Goal: Check status: Check status

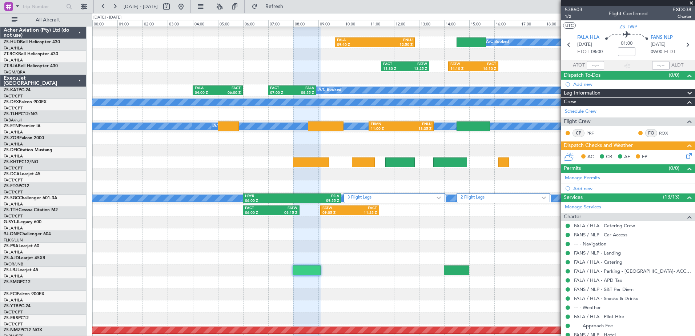
scroll to position [255, 0]
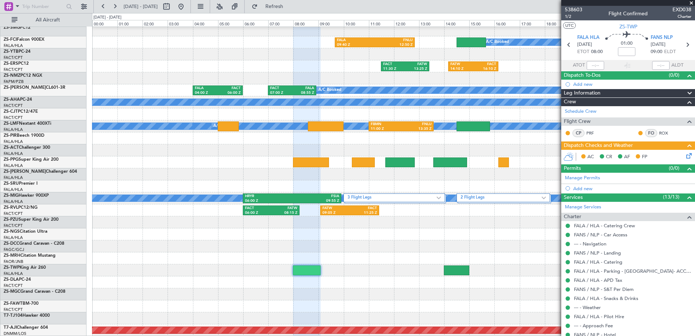
click at [694, 4] on span at bounding box center [691, 3] width 7 height 7
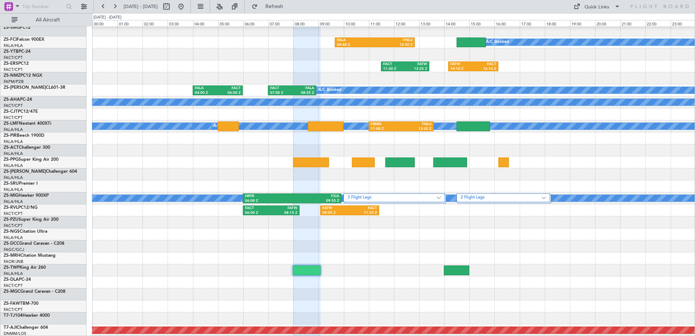
type input "0"
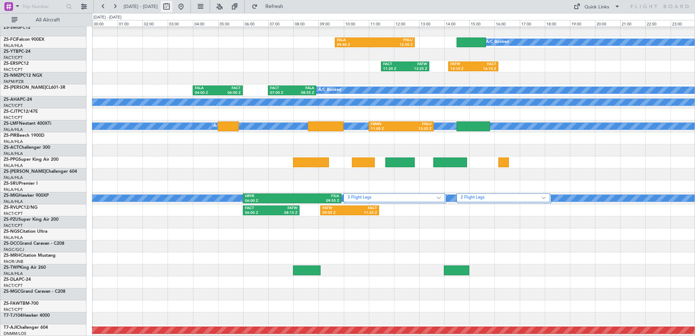
click at [172, 8] on button at bounding box center [167, 7] width 12 height 12
select select "10"
select select "2025"
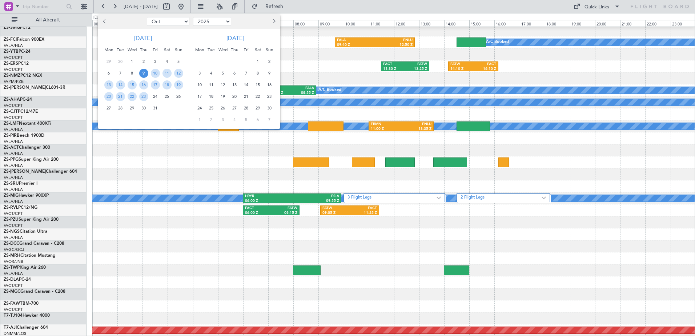
click at [145, 73] on span "9" at bounding box center [143, 73] width 9 height 9
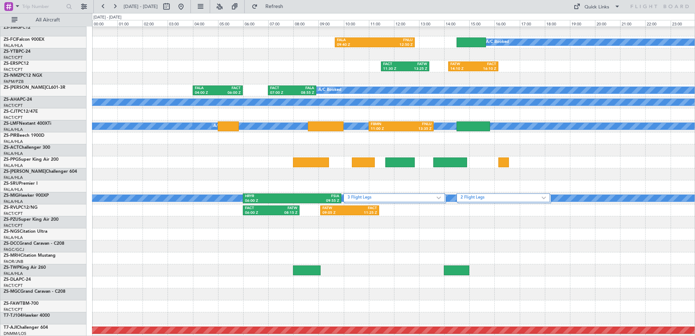
click at [145, 73] on div at bounding box center [393, 78] width 603 height 12
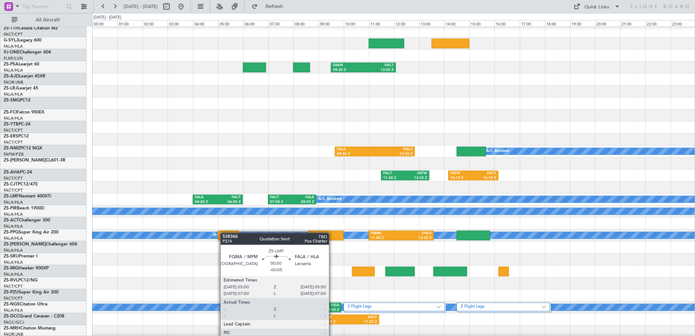
scroll to position [145, 0]
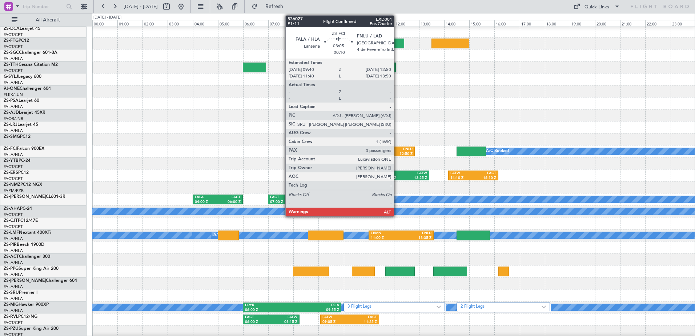
click at [398, 152] on div "12:50 Z" at bounding box center [394, 154] width 38 height 5
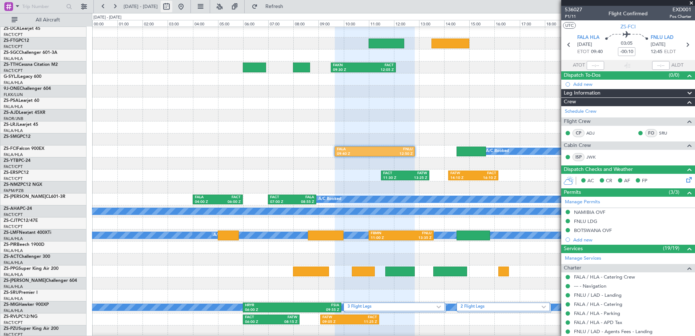
click at [172, 7] on button at bounding box center [167, 7] width 12 height 12
select select "10"
select select "2025"
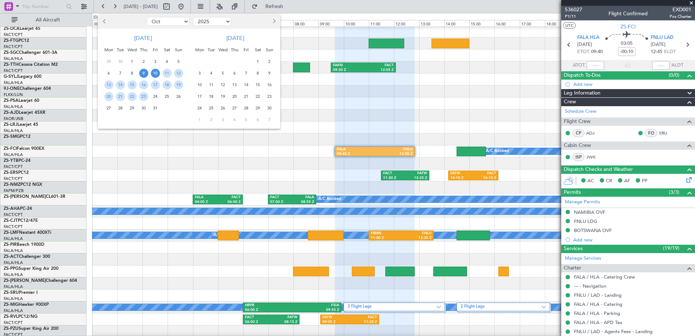
click at [155, 75] on span "10" at bounding box center [155, 73] width 9 height 9
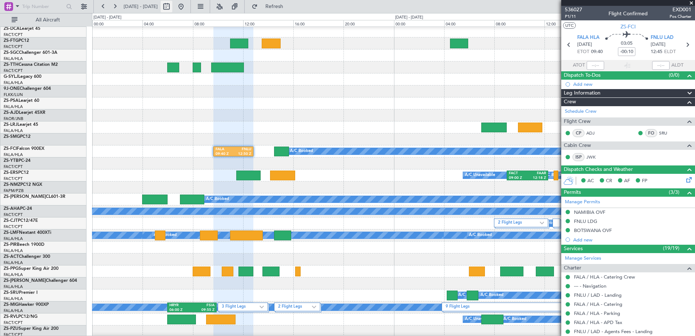
click at [172, 8] on button at bounding box center [167, 7] width 12 height 12
select select "10"
select select "2025"
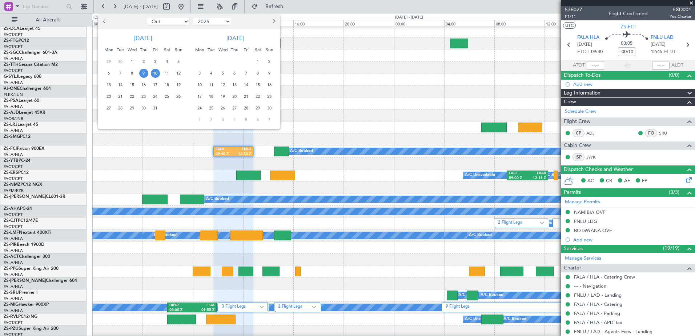
click at [155, 75] on span "10" at bounding box center [155, 73] width 9 height 9
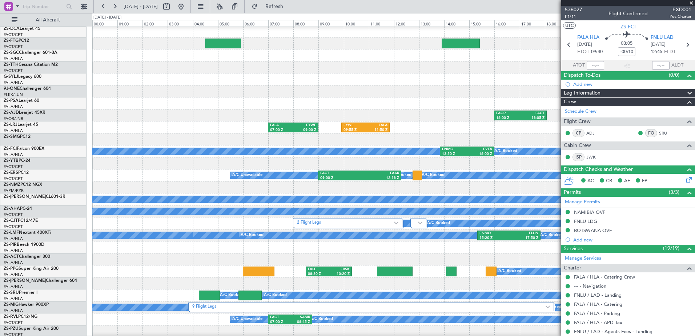
click at [695, 3] on html "[DATE] - [DATE] Refresh Quick Links All Aircraft FAOR 16:00 Z FACT 18:05 Z FACT…" at bounding box center [347, 168] width 695 height 336
click at [693, 1] on span at bounding box center [691, 3] width 7 height 7
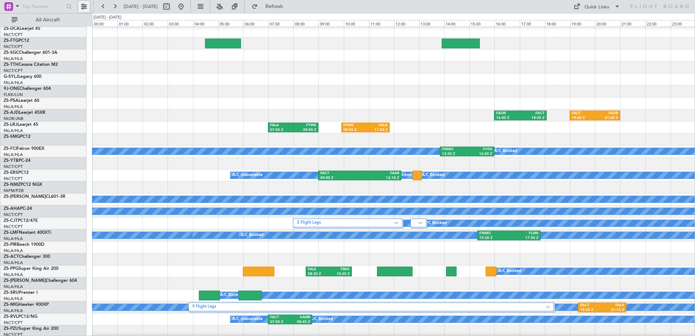
click at [81, 7] on button at bounding box center [84, 7] width 12 height 12
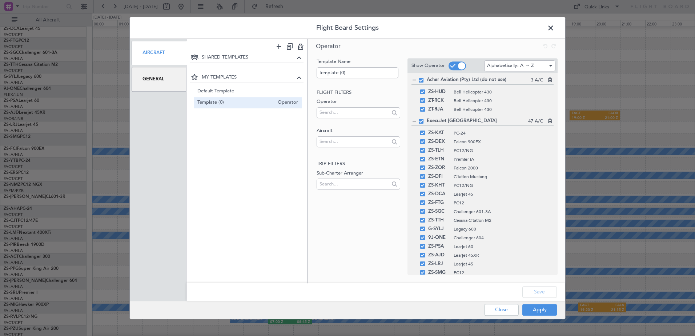
click at [155, 77] on div "General" at bounding box center [159, 79] width 55 height 24
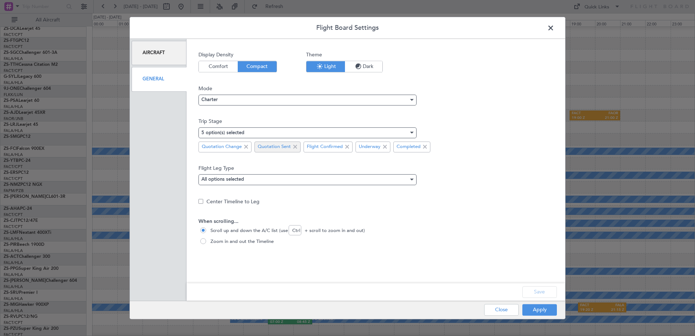
click at [294, 145] on span at bounding box center [295, 147] width 9 height 9
click at [544, 309] on button "Apply" at bounding box center [540, 310] width 35 height 12
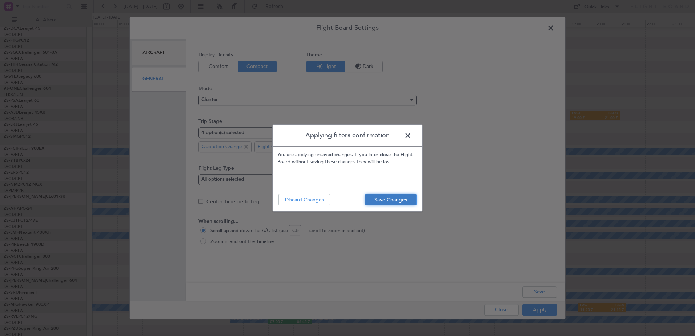
click at [390, 201] on button "Save Changes" at bounding box center [391, 200] width 52 height 12
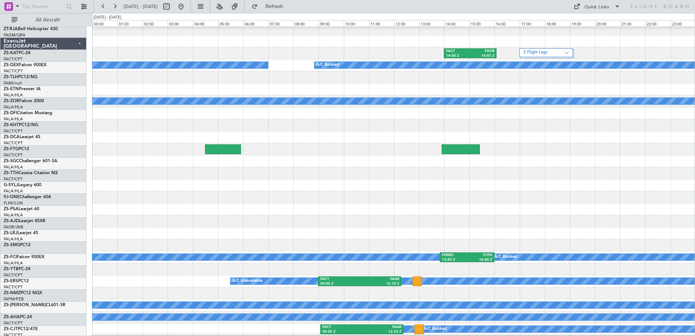
scroll to position [36, 0]
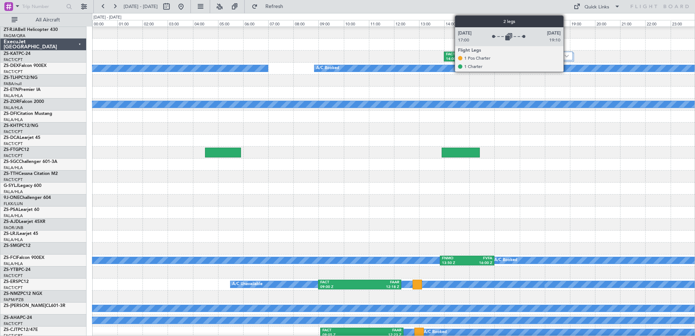
click at [567, 56] on img at bounding box center [567, 56] width 4 height 3
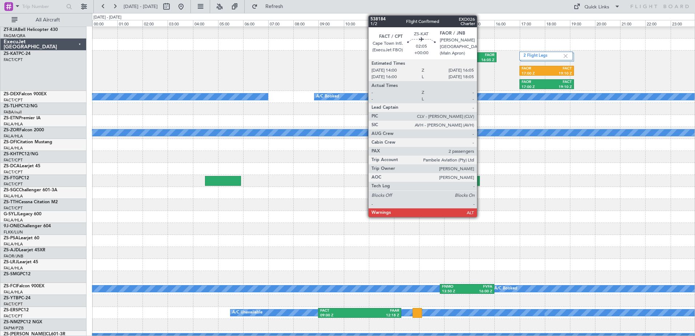
click at [480, 55] on div "FAOR" at bounding box center [482, 55] width 24 height 5
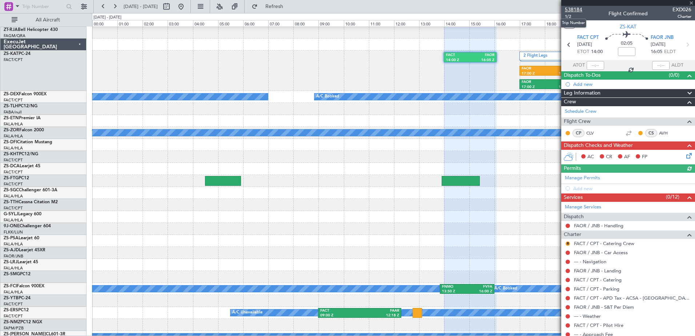
click at [575, 9] on span "538184" at bounding box center [573, 10] width 17 height 8
